Goal: Information Seeking & Learning: Find specific fact

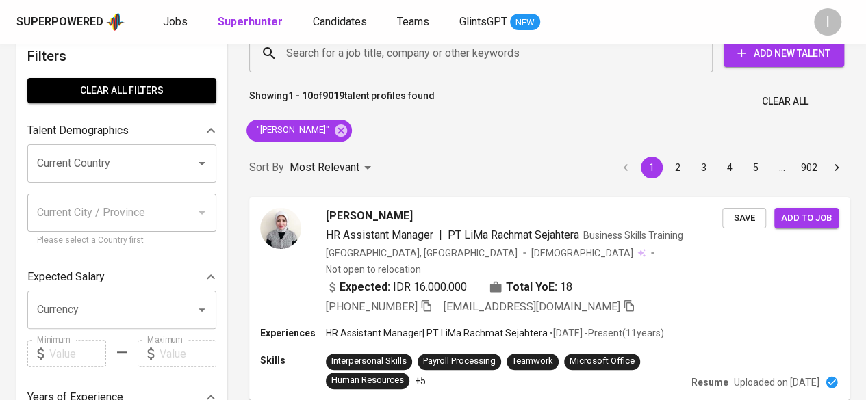
scroll to position [26, 0]
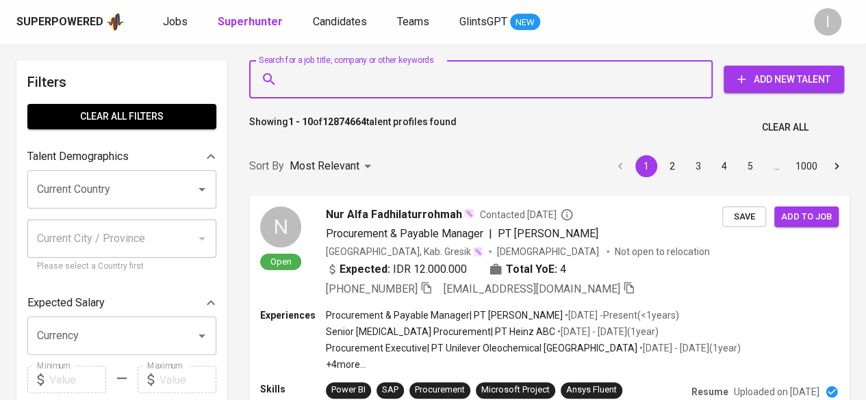
click at [339, 81] on input "Search for a job title, company or other keywords" at bounding box center [484, 79] width 403 height 26
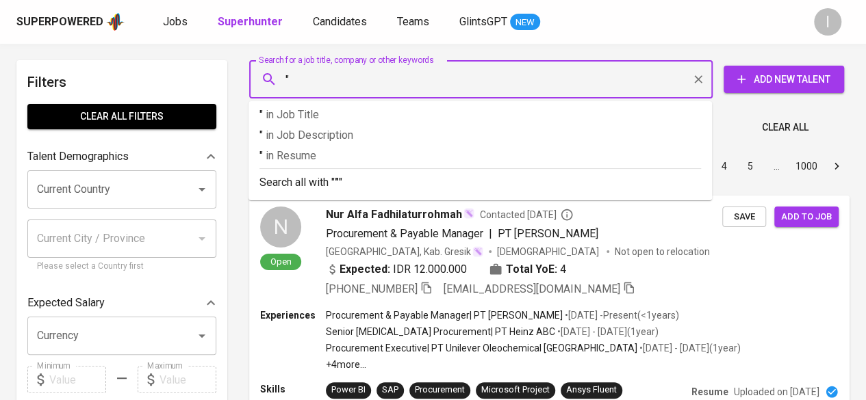
paste input "[PERSON_NAME]"
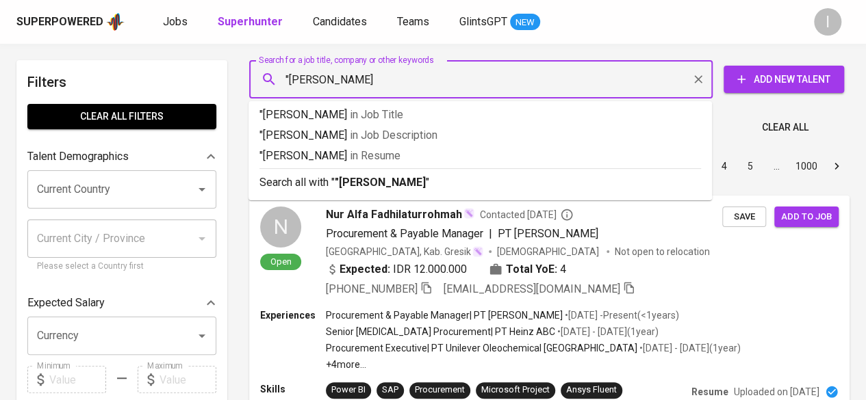
type input ""[PERSON_NAME]""
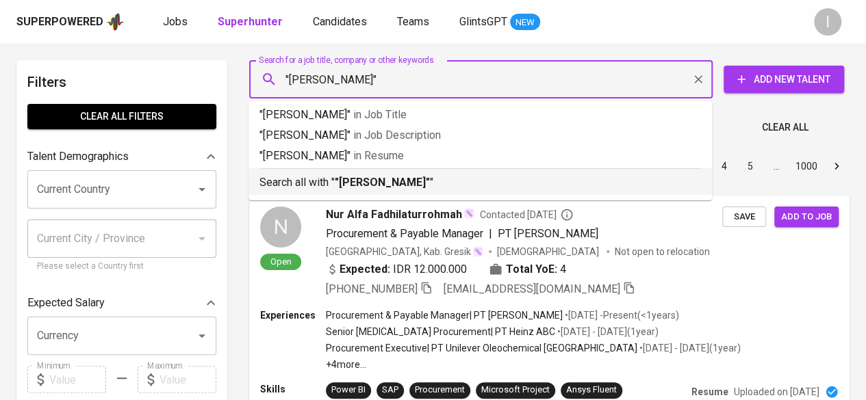
click at [367, 183] on b ""[PERSON_NAME]"" at bounding box center [382, 182] width 95 height 13
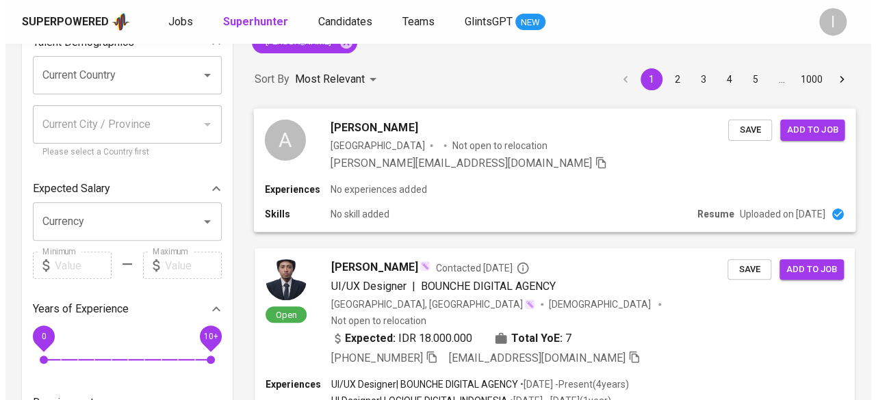
scroll to position [108, 0]
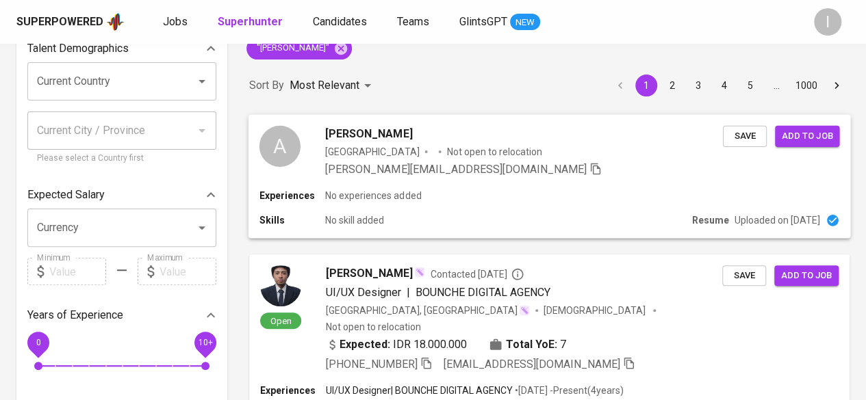
click at [528, 152] on div "Indonesia Not open to relocation" at bounding box center [524, 151] width 398 height 14
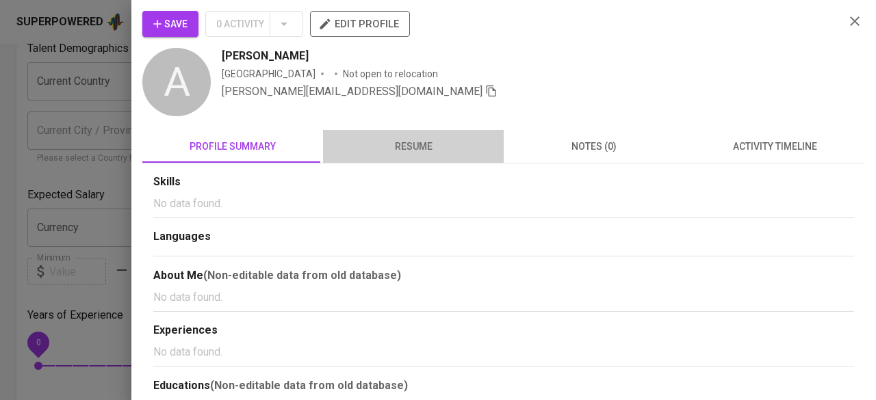
click at [412, 144] on span "resume" at bounding box center [413, 146] width 164 height 17
